Goal: Task Accomplishment & Management: Manage account settings

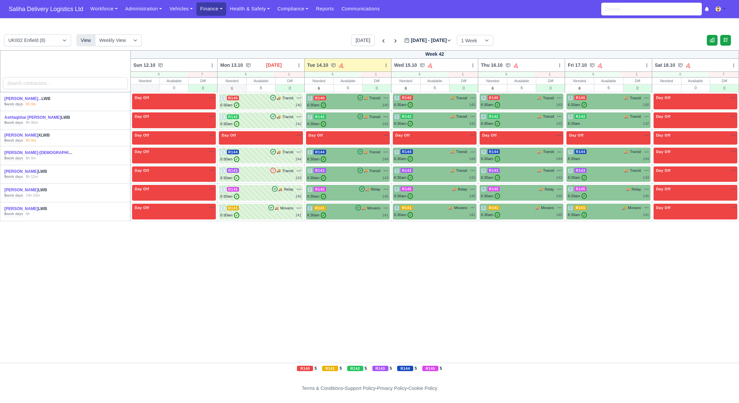
click at [213, 15] on link "Finance" at bounding box center [212, 8] width 30 height 13
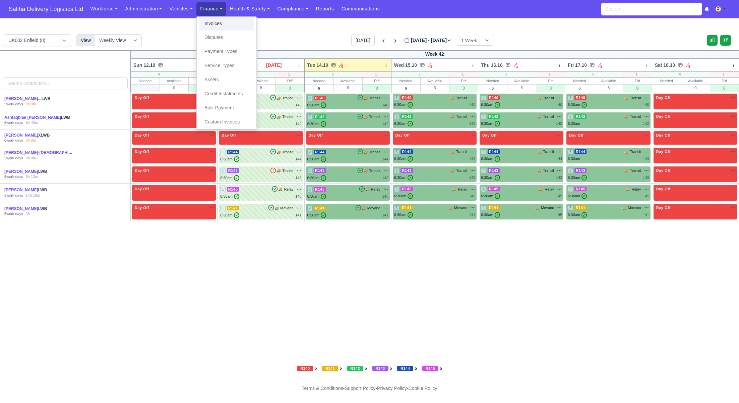
click at [213, 25] on link "Invoices" at bounding box center [227, 24] width 54 height 14
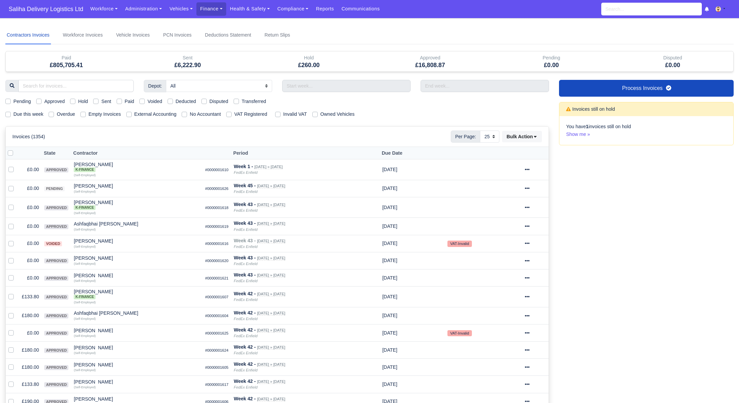
select select "25"
click at [101, 102] on div "Sent" at bounding box center [102, 102] width 18 height 8
click at [101, 102] on label "Sent" at bounding box center [106, 102] width 10 height 8
click at [99, 102] on input "Sent" at bounding box center [95, 100] width 5 height 5
checkbox input "true"
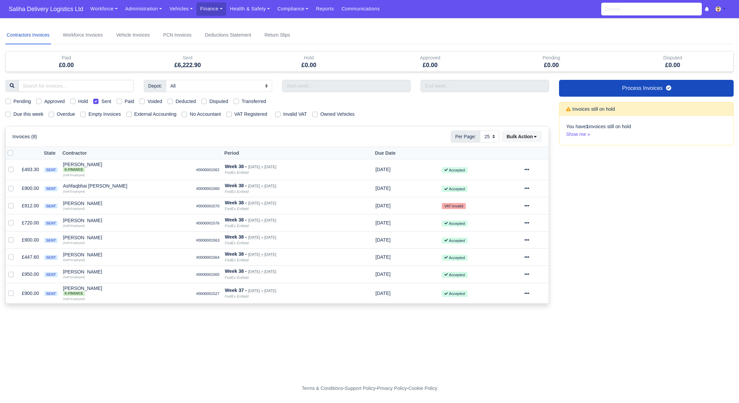
click at [101, 102] on label "Sent" at bounding box center [106, 102] width 10 height 8
click at [99, 102] on input "Sent" at bounding box center [95, 100] width 5 height 5
checkbox input "false"
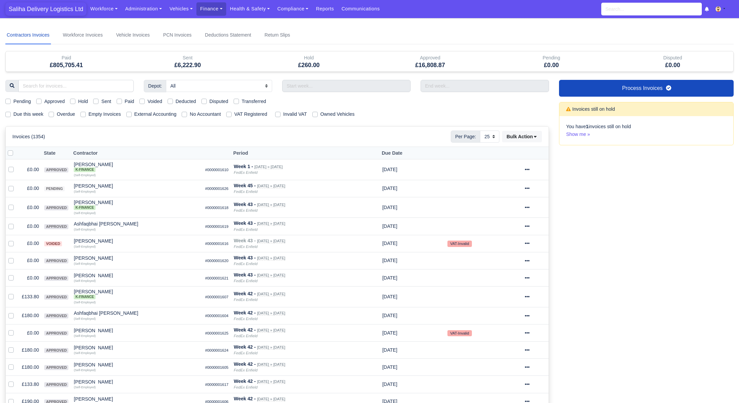
click at [40, 7] on span "Saliha Delivery Logistics Ltd" at bounding box center [45, 8] width 81 height 13
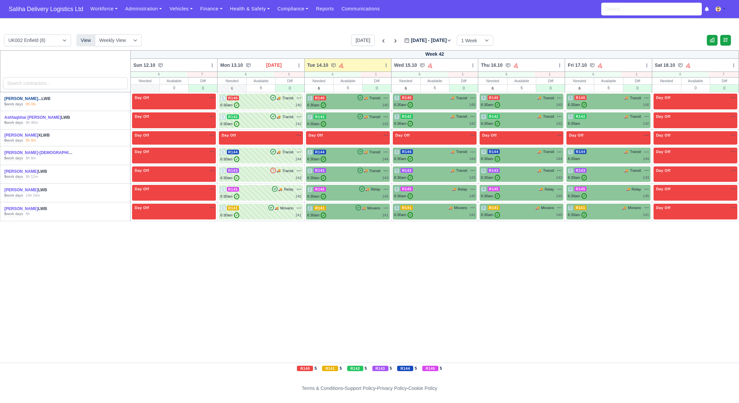
click at [34, 99] on link "Abdelghani Hamidouch..." at bounding box center [22, 98] width 37 height 5
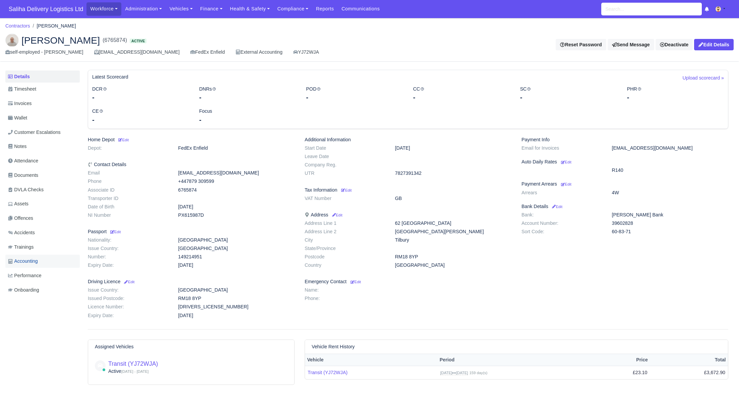
click at [33, 263] on span "Accounting" at bounding box center [23, 261] width 30 height 8
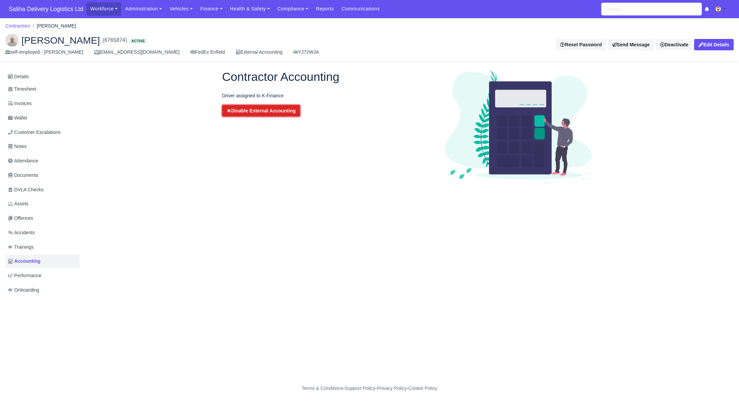
click at [261, 108] on button "Disable External Accounting" at bounding box center [261, 110] width 78 height 11
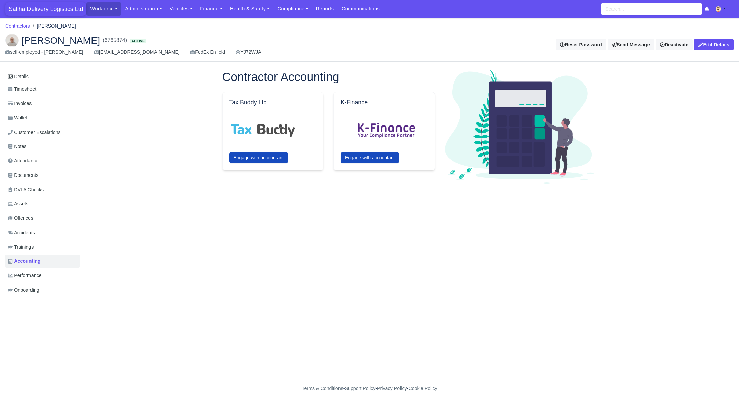
click at [56, 9] on span "Saliha Delivery Logistics Ltd" at bounding box center [45, 8] width 81 height 13
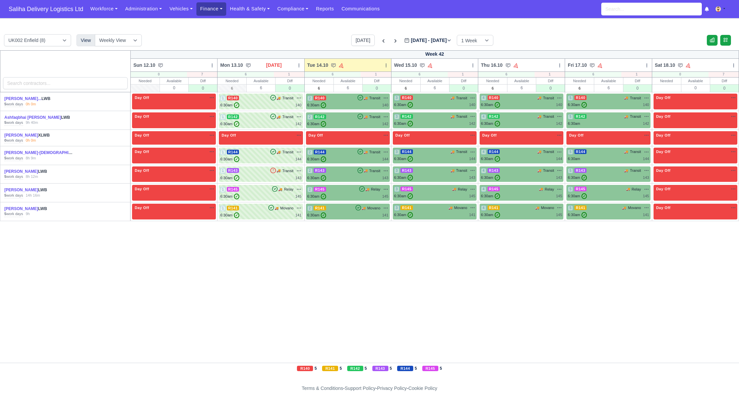
drag, startPoint x: 203, startPoint y: 9, endPoint x: 205, endPoint y: 13, distance: 4.7
click at [203, 9] on link "Finance" at bounding box center [212, 8] width 30 height 13
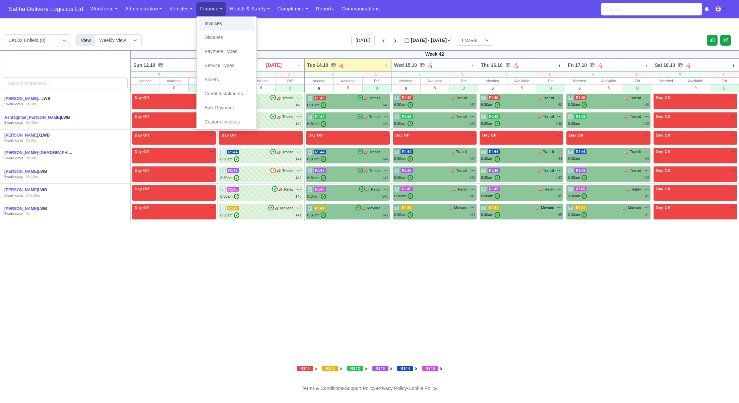
click at [213, 25] on link "Invoices" at bounding box center [227, 24] width 54 height 14
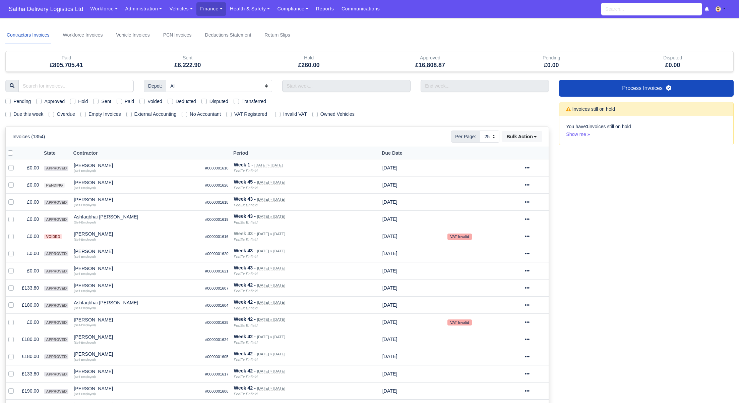
select select "25"
click at [101, 101] on label "Sent" at bounding box center [106, 102] width 10 height 8
click at [98, 101] on input "Sent" at bounding box center [95, 100] width 5 height 5
checkbox input "true"
